Goal: Transaction & Acquisition: Purchase product/service

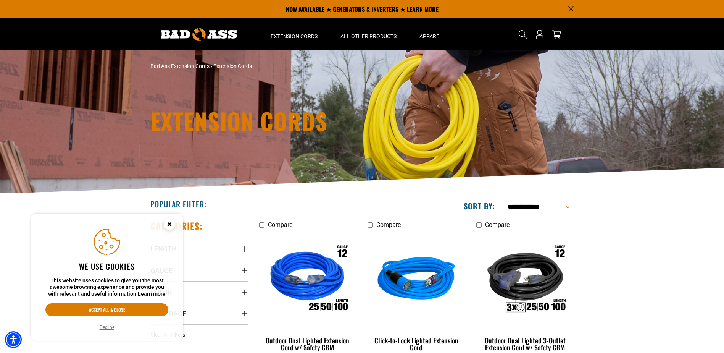
click at [169, 221] on circle "Close this option" at bounding box center [169, 223] width 11 height 11
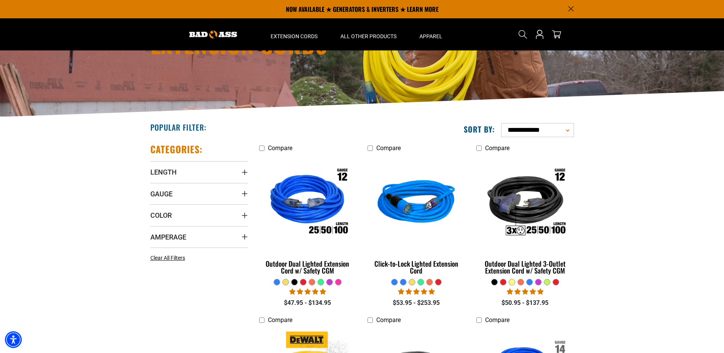
scroll to position [76, 0]
click at [244, 213] on icon "Color" at bounding box center [245, 216] width 6 height 6
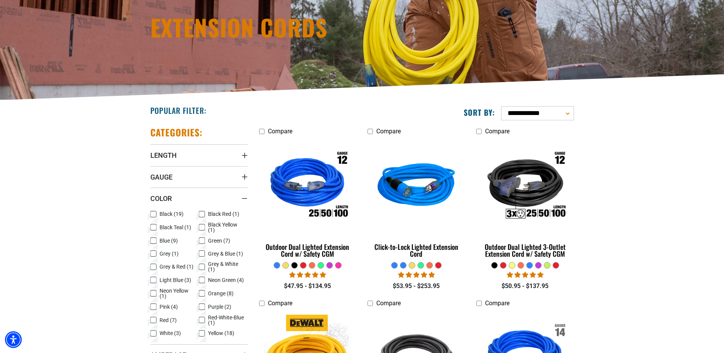
scroll to position [115, 0]
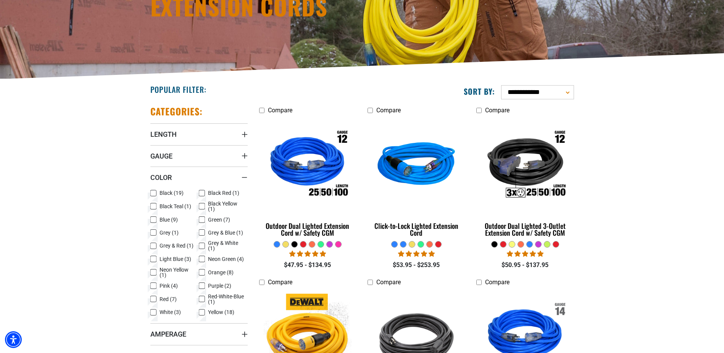
click at [202, 310] on icon at bounding box center [202, 312] width 6 height 10
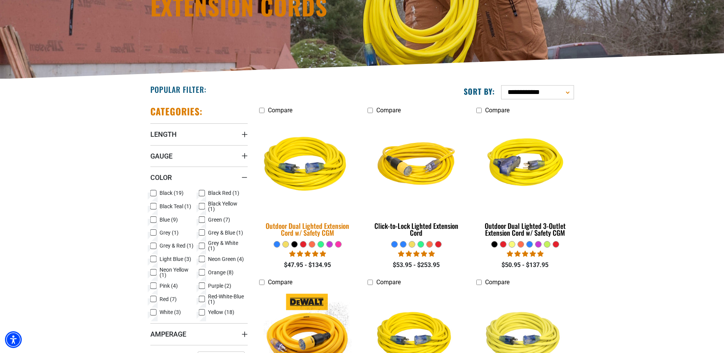
click at [289, 174] on img at bounding box center [307, 165] width 107 height 98
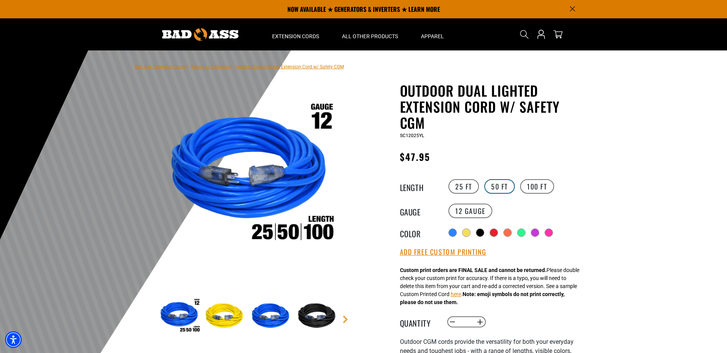
click at [498, 187] on label "50 FT" at bounding box center [500, 186] width 31 height 15
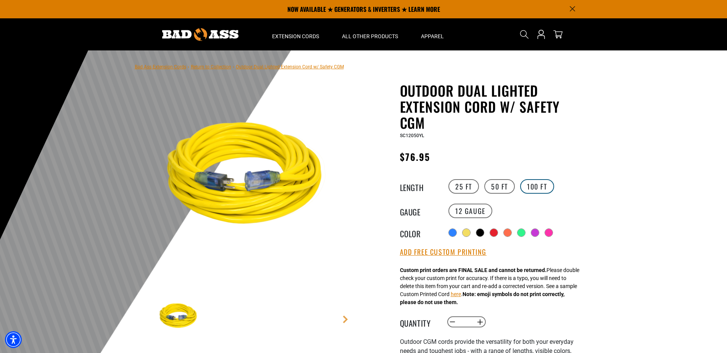
click at [547, 188] on label "100 FT" at bounding box center [537, 186] width 34 height 15
click at [499, 186] on label "50 FT" at bounding box center [500, 186] width 31 height 15
click at [468, 182] on label "25 FT" at bounding box center [464, 186] width 31 height 15
